Goal: Task Accomplishment & Management: Use online tool/utility

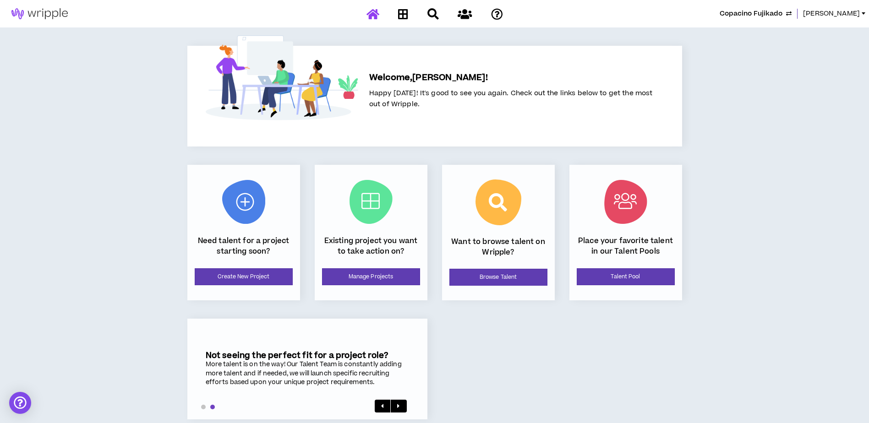
click at [792, 14] on button "Copacino Fujikado" at bounding box center [756, 14] width 72 height 10
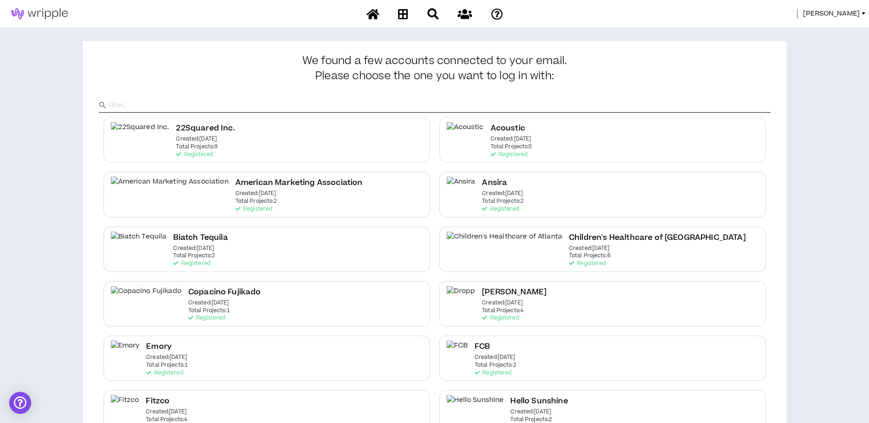
click at [854, 14] on span "[PERSON_NAME]" at bounding box center [831, 14] width 57 height 10
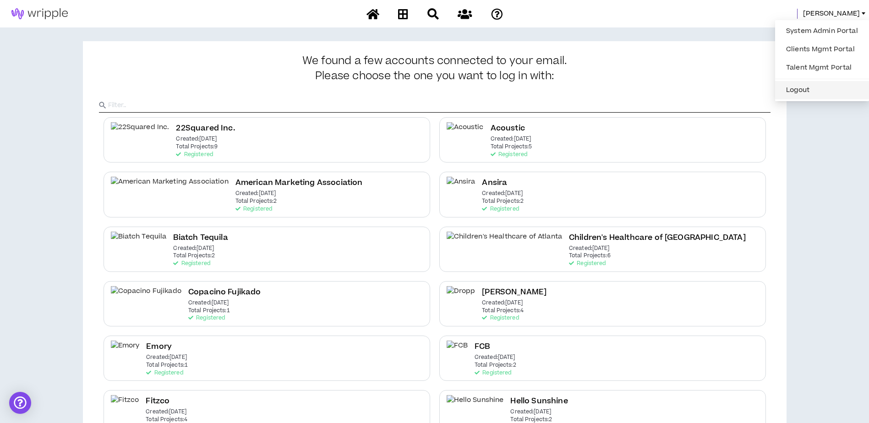
click at [803, 91] on button "Logout" at bounding box center [822, 90] width 83 height 14
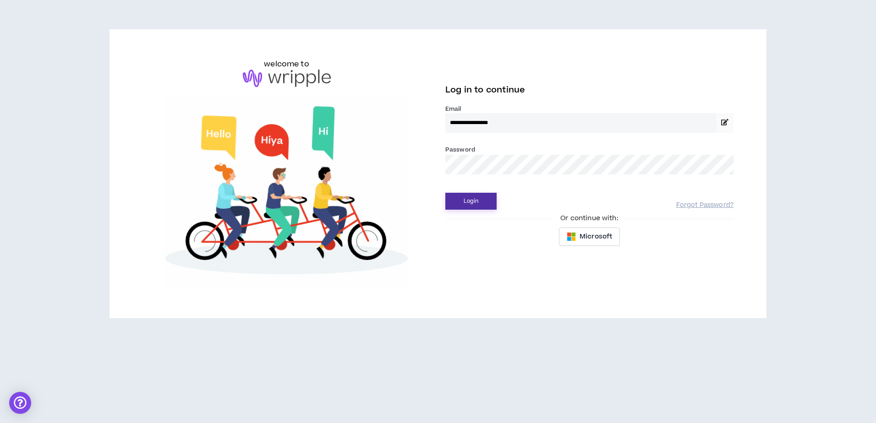
click at [479, 197] on button "Login" at bounding box center [470, 201] width 51 height 17
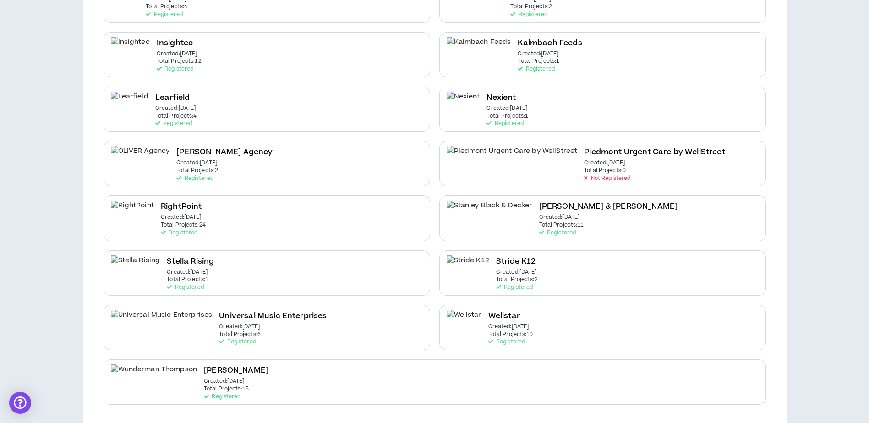
scroll to position [276, 0]
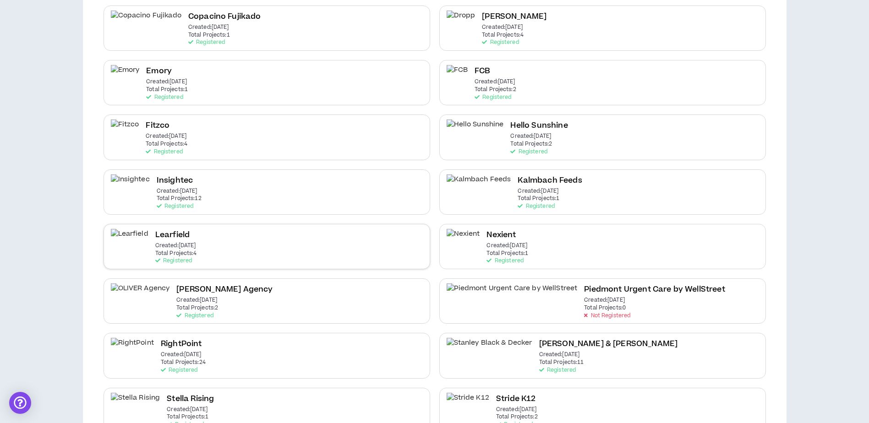
click at [226, 255] on div "Learfield Created: [DATE] Total Projects: 4 Registered" at bounding box center [267, 246] width 327 height 45
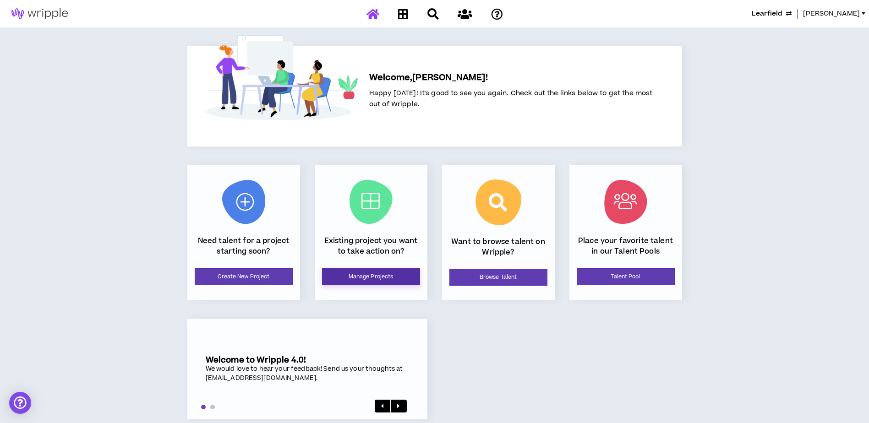
click at [398, 277] on link "Manage Projects" at bounding box center [371, 276] width 98 height 17
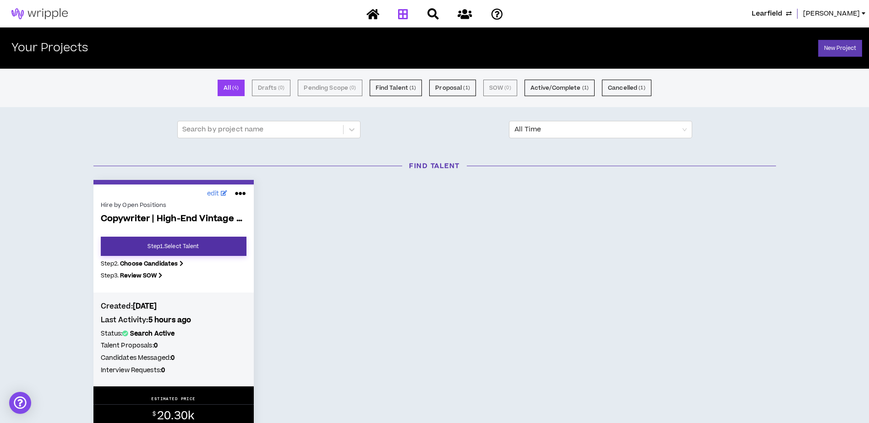
click at [203, 251] on link "Step 1 . Select Talent" at bounding box center [174, 246] width 146 height 19
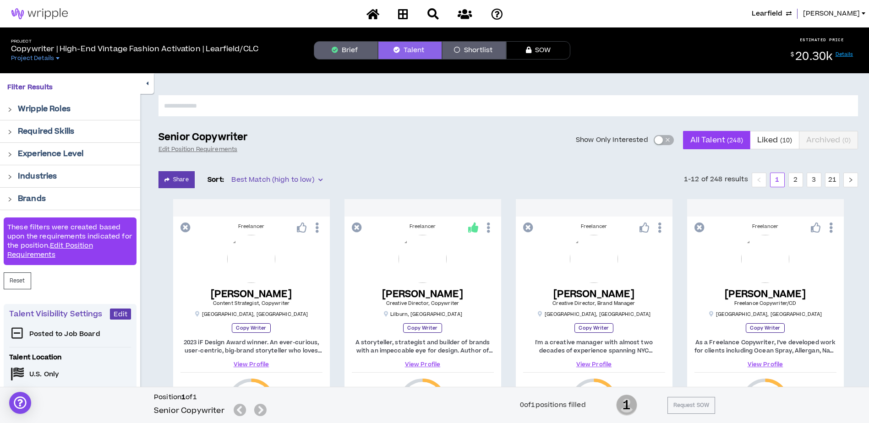
click at [348, 53] on button "Brief" at bounding box center [346, 50] width 64 height 18
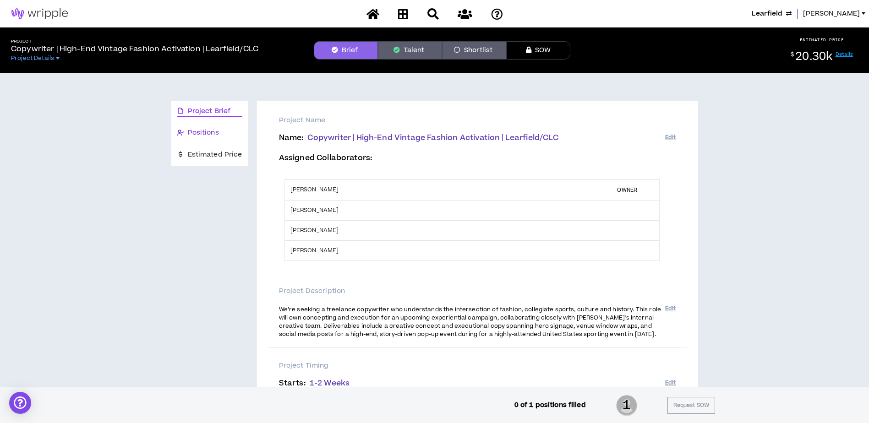
click at [192, 130] on span "Positions" at bounding box center [203, 133] width 31 height 10
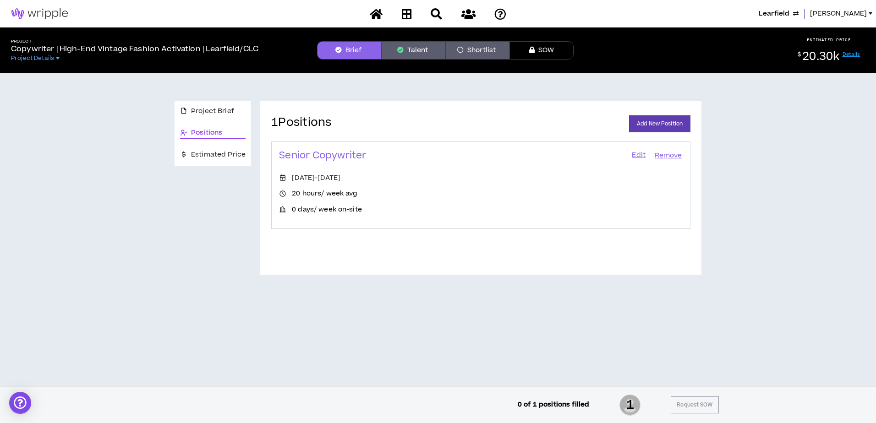
click at [638, 154] on link "Edit" at bounding box center [639, 155] width 16 height 13
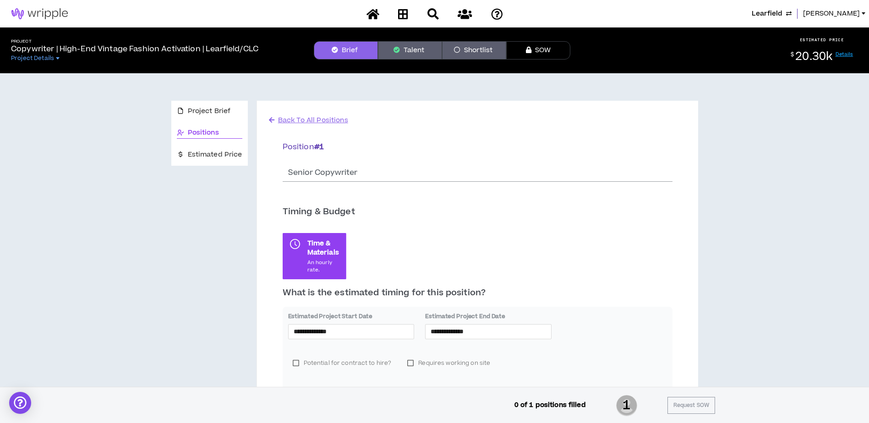
click at [296, 122] on span "Back To All Positions" at bounding box center [313, 120] width 70 height 10
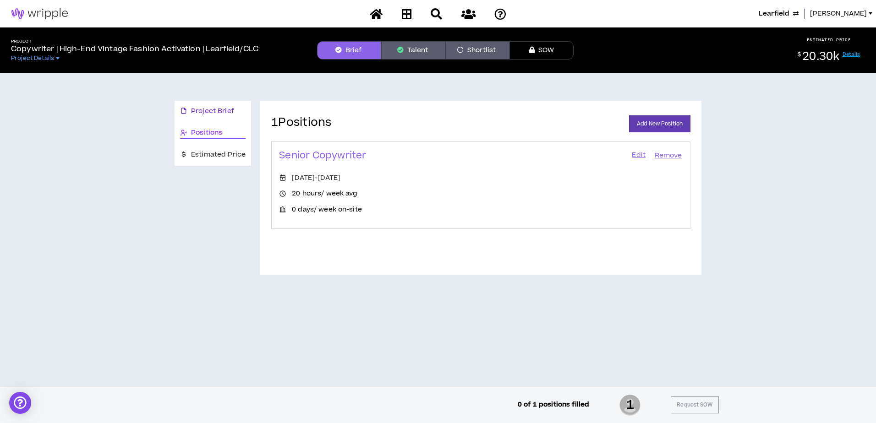
click at [218, 109] on span "Project Brief" at bounding box center [212, 111] width 43 height 10
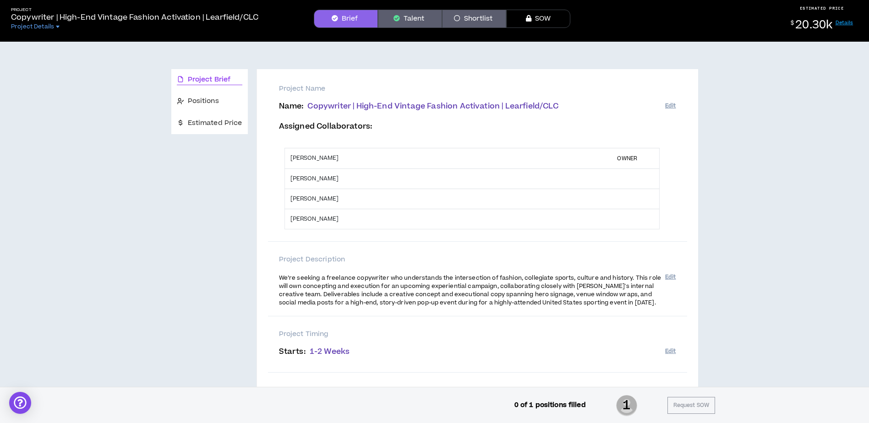
scroll to position [46, 0]
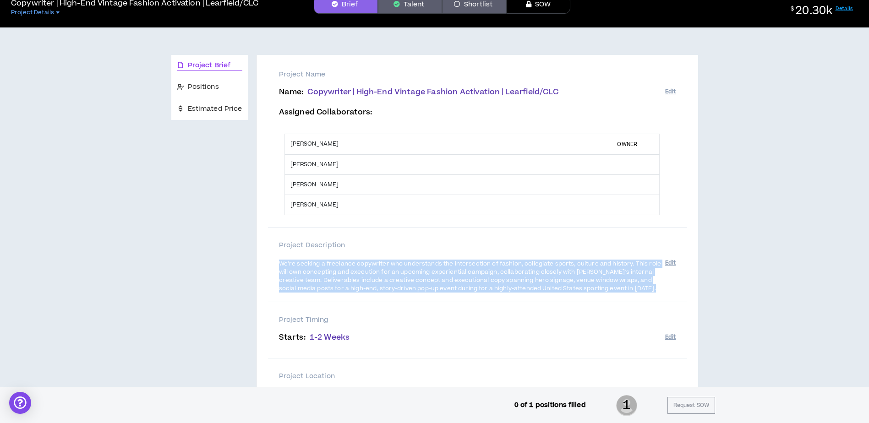
drag, startPoint x: 635, startPoint y: 292, endPoint x: 277, endPoint y: 267, distance: 358.7
click at [277, 267] on div "Project Description We’re seeking a freelance copywriter who understands the in…" at bounding box center [477, 265] width 419 height 75
drag, startPoint x: 277, startPoint y: 267, endPoint x: 333, endPoint y: 273, distance: 55.7
copy span "We’re seeking a freelance copywriter who understands the intersection of fashio…"
